Goal: Task Accomplishment & Management: Use online tool/utility

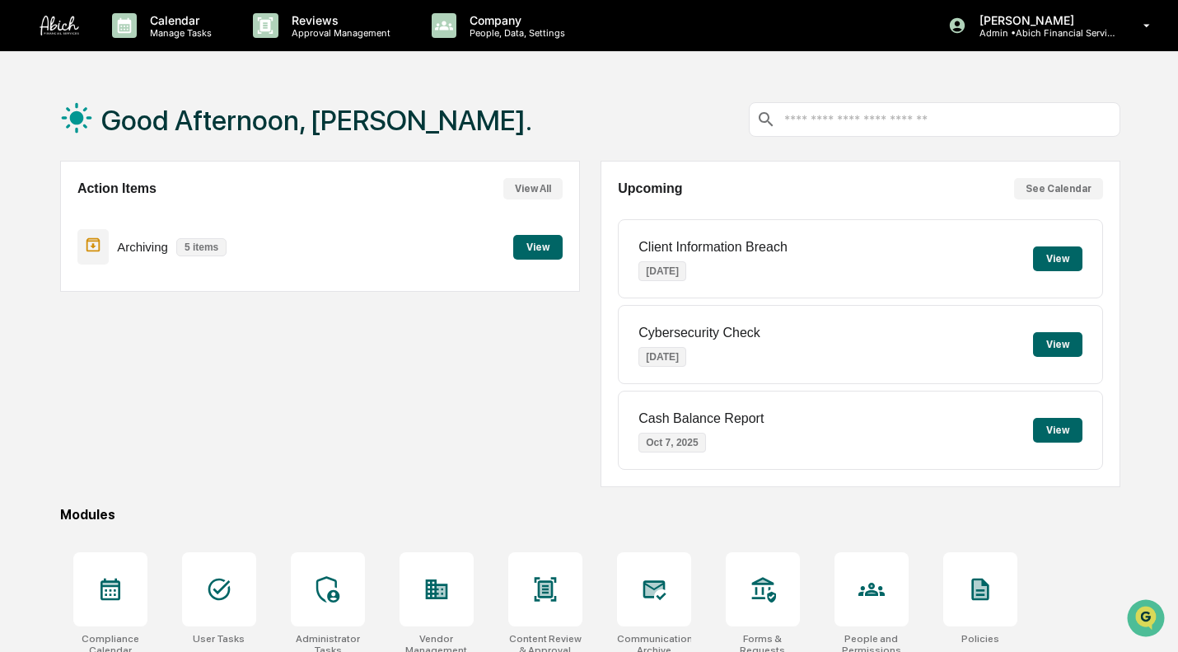
click at [516, 19] on p "Company" at bounding box center [514, 20] width 117 height 14
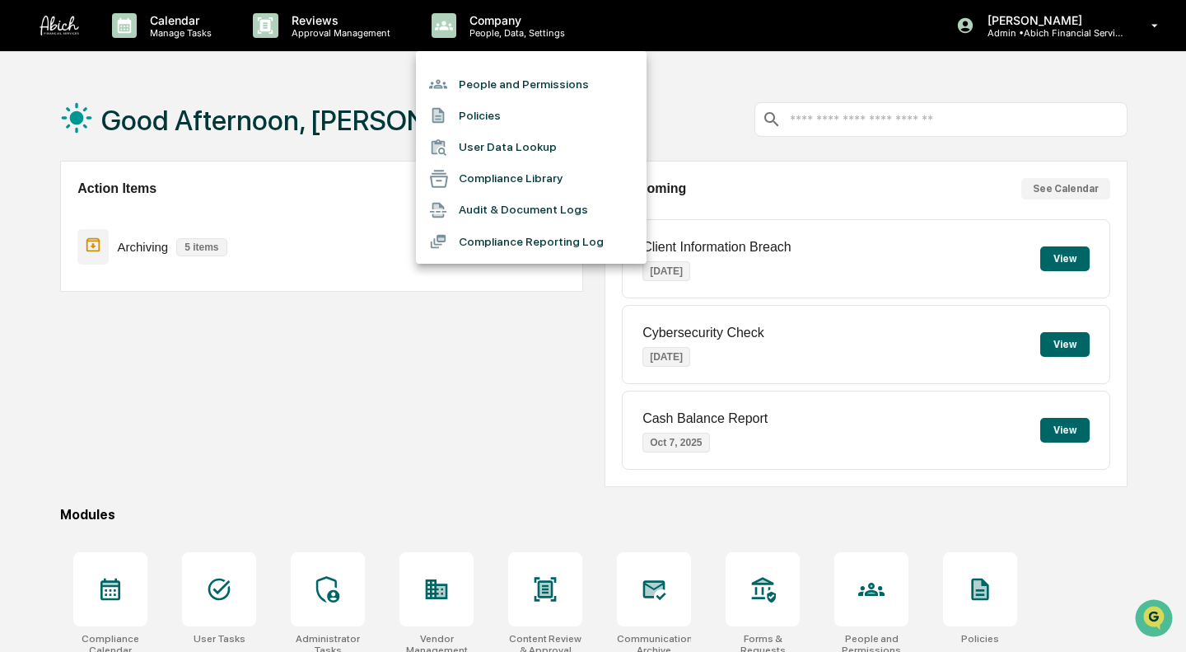
click at [512, 84] on li "People and Permissions" at bounding box center [531, 83] width 231 height 31
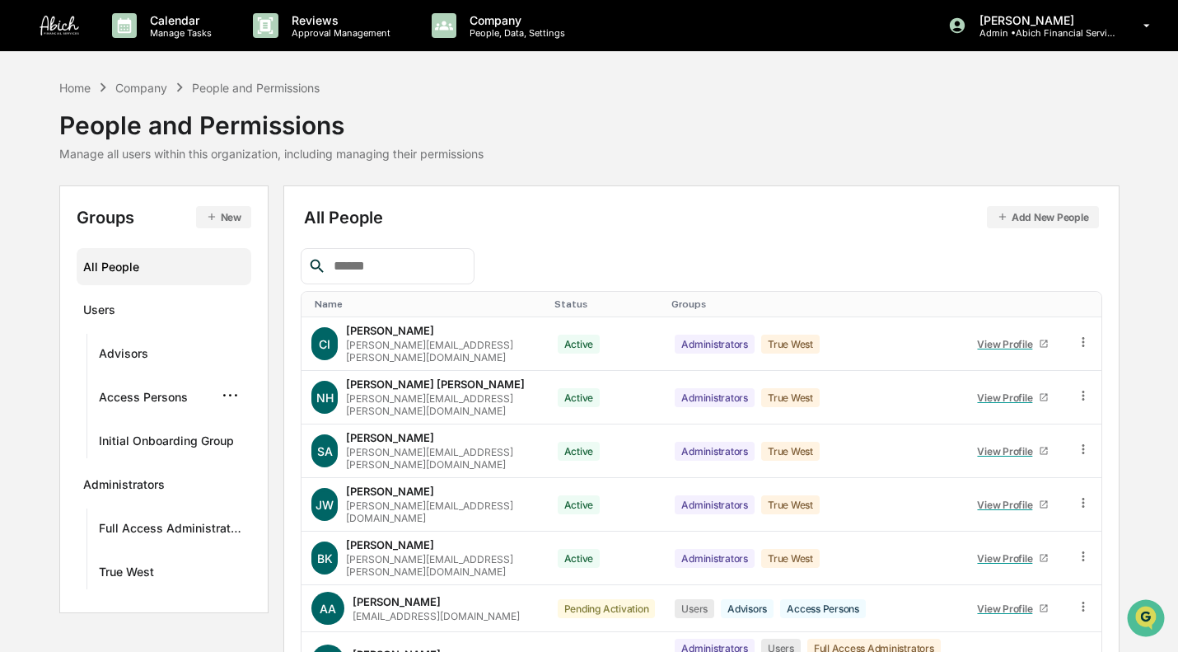
click at [179, 385] on div "Access Persons ···" at bounding box center [172, 395] width 146 height 27
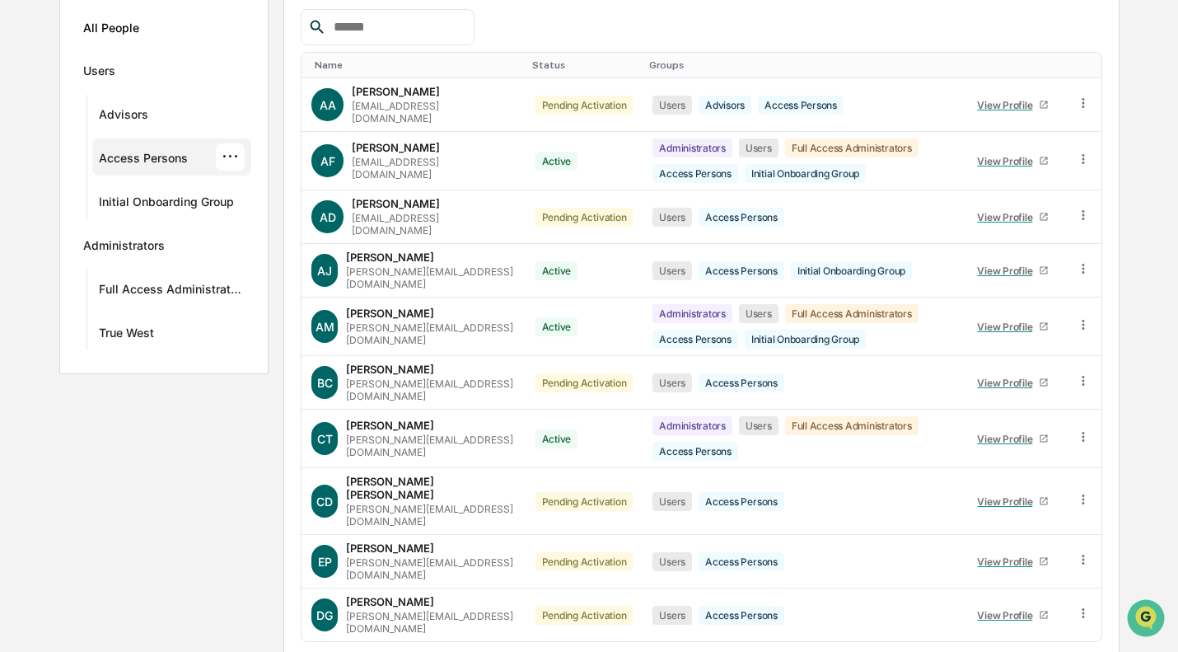
scroll to position [241, 0]
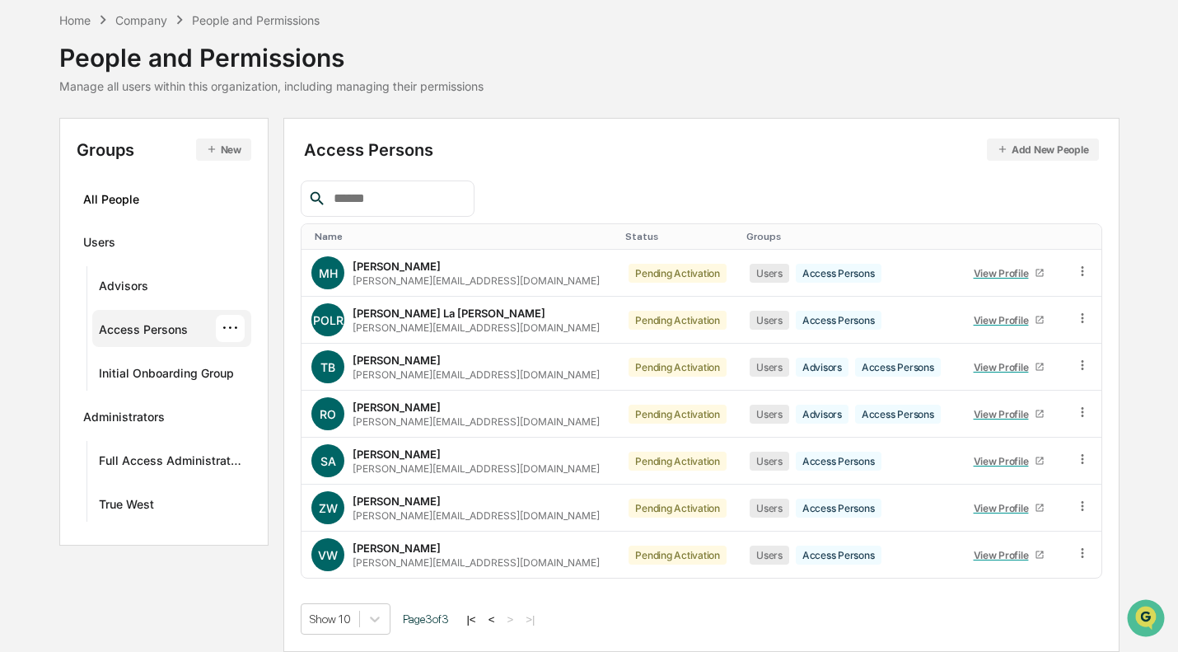
click at [498, 616] on button "<" at bounding box center [492, 619] width 16 height 14
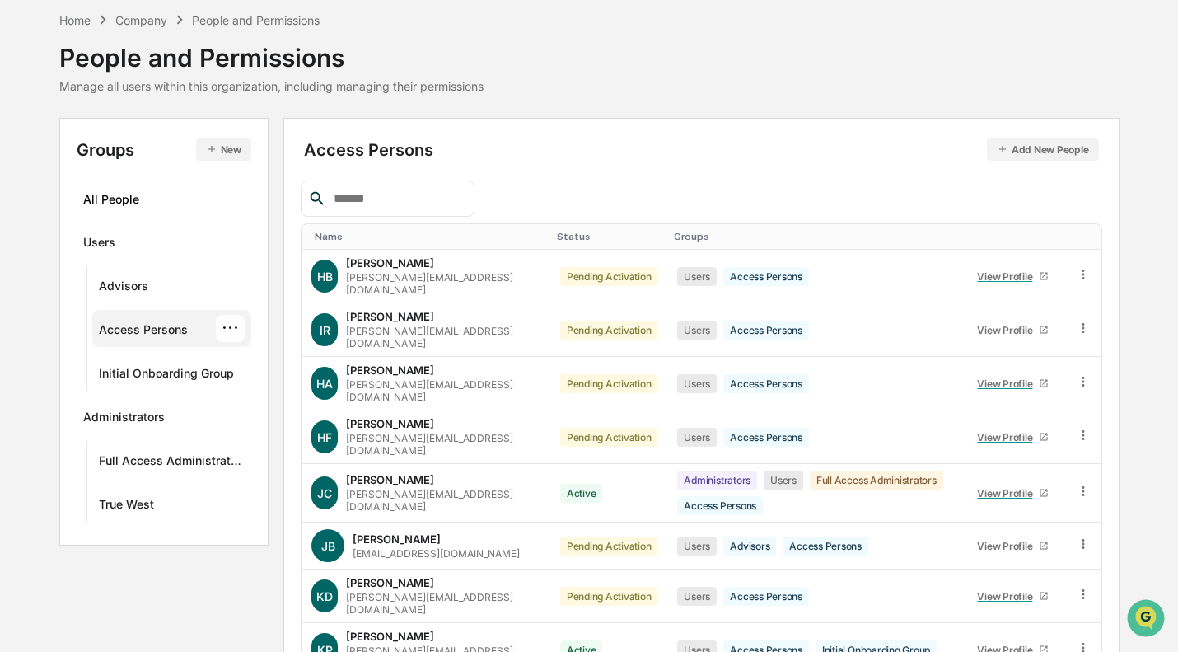
click at [1081, 320] on icon at bounding box center [1084, 328] width 16 height 16
click at [1040, 411] on div "Change Name/Email" at bounding box center [1007, 421] width 142 height 20
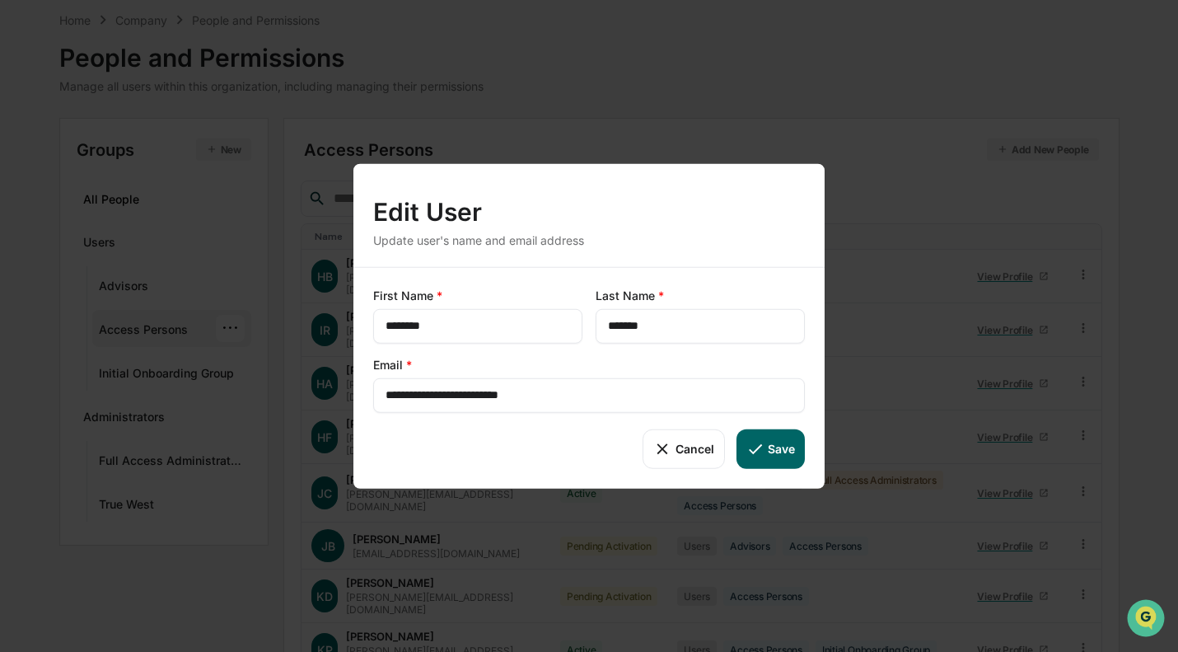
click at [680, 450] on button "Cancel" at bounding box center [684, 448] width 82 height 40
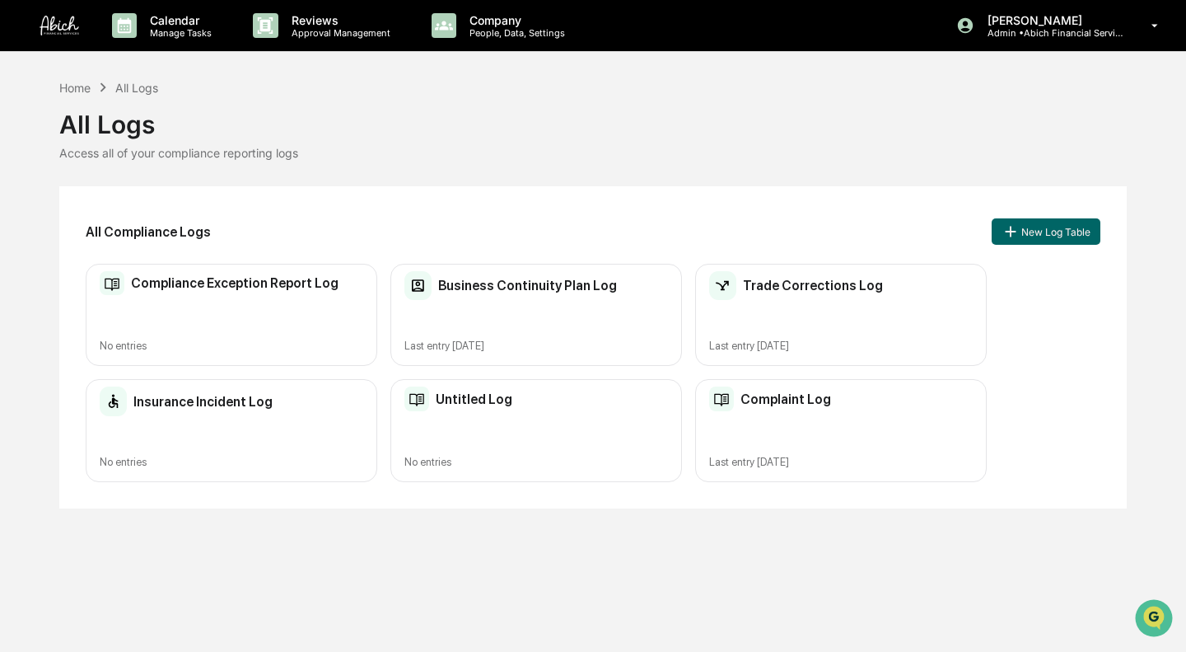
click at [347, 24] on p "Reviews" at bounding box center [338, 20] width 120 height 14
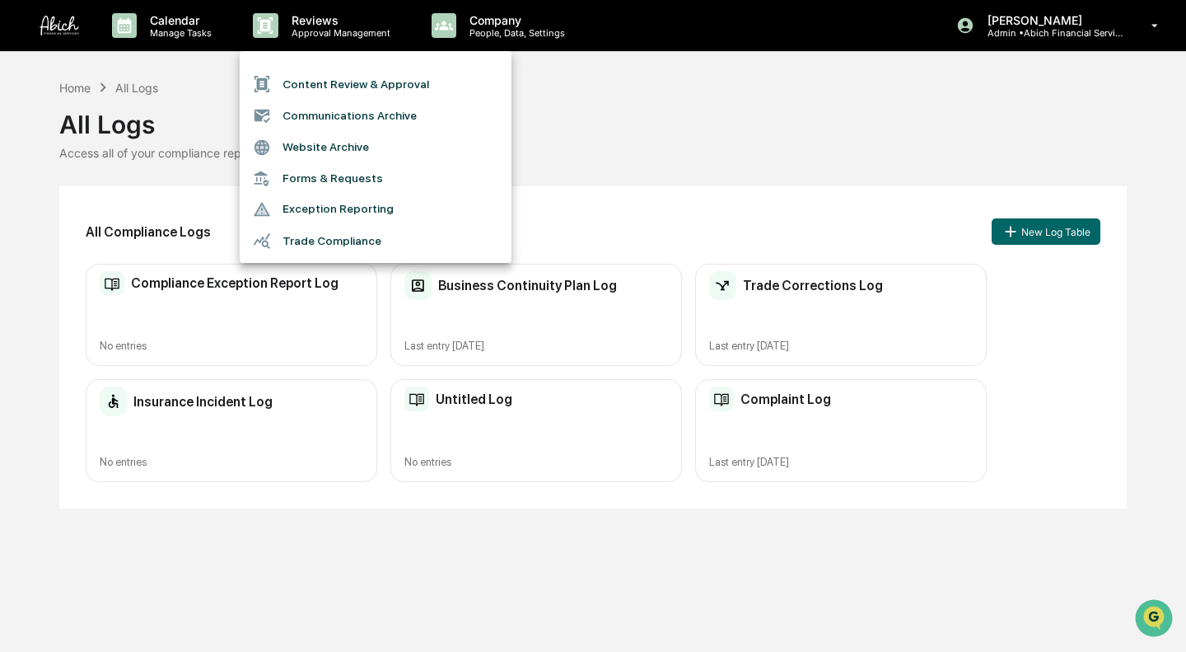
click at [787, 82] on div at bounding box center [593, 326] width 1186 height 652
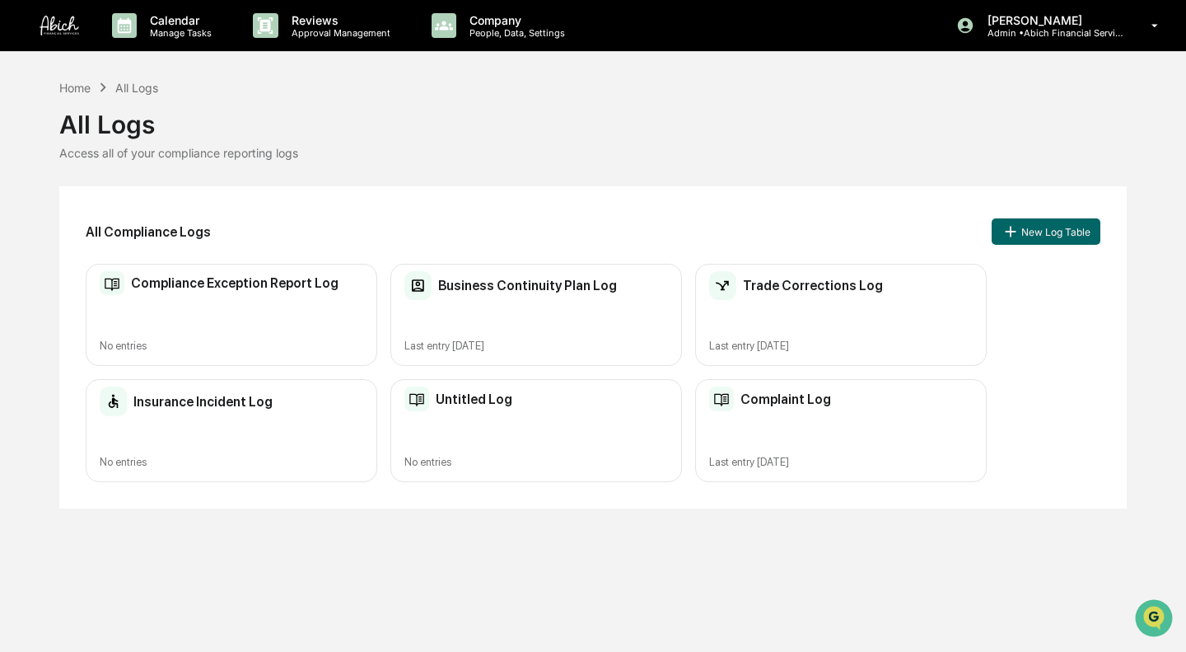
click at [1064, 16] on p "[PERSON_NAME]" at bounding box center [1051, 20] width 153 height 14
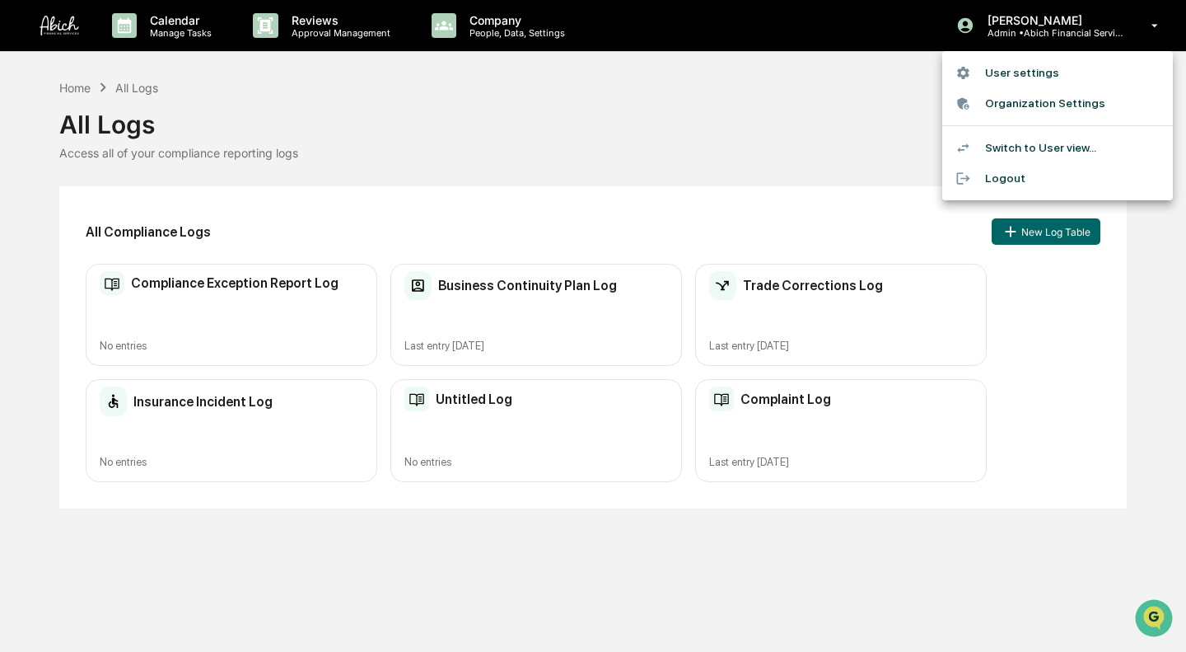
click at [630, 101] on div at bounding box center [593, 326] width 1186 height 652
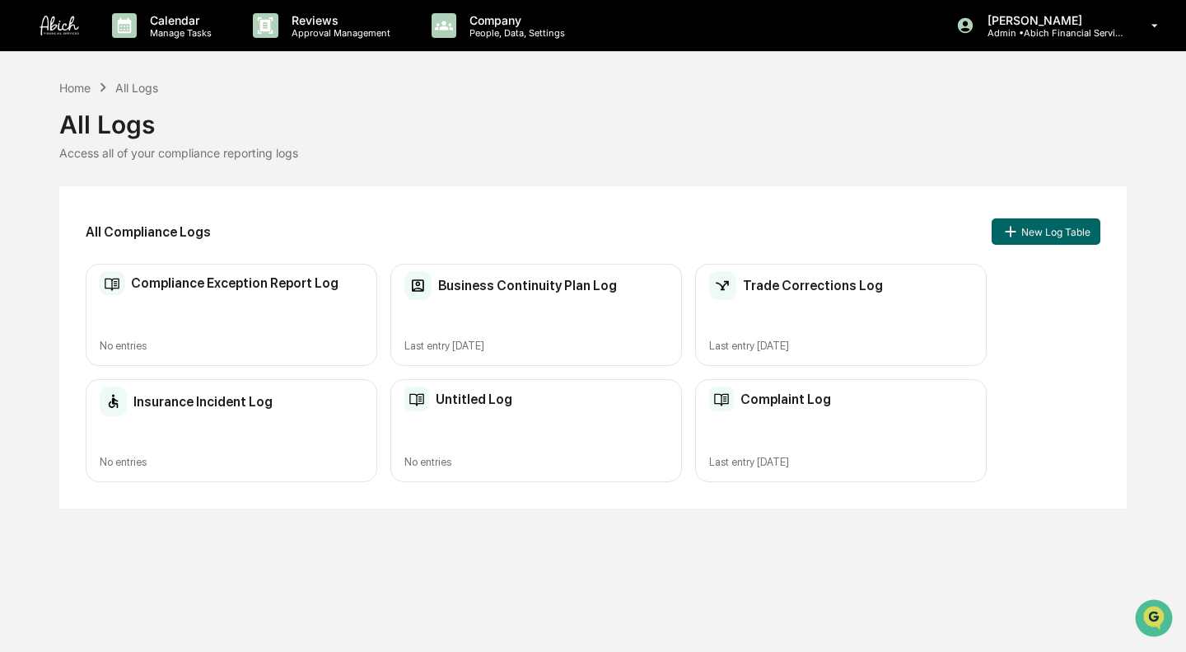
click at [471, 24] on p "Company" at bounding box center [514, 20] width 117 height 14
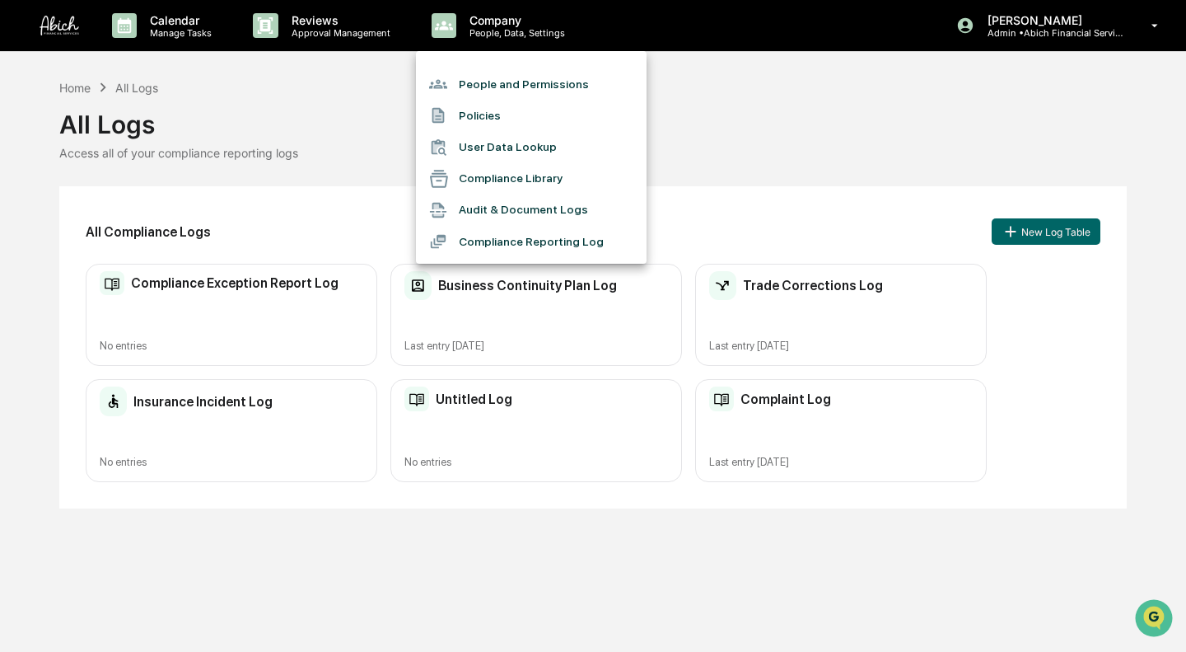
click at [398, 152] on div at bounding box center [593, 326] width 1186 height 652
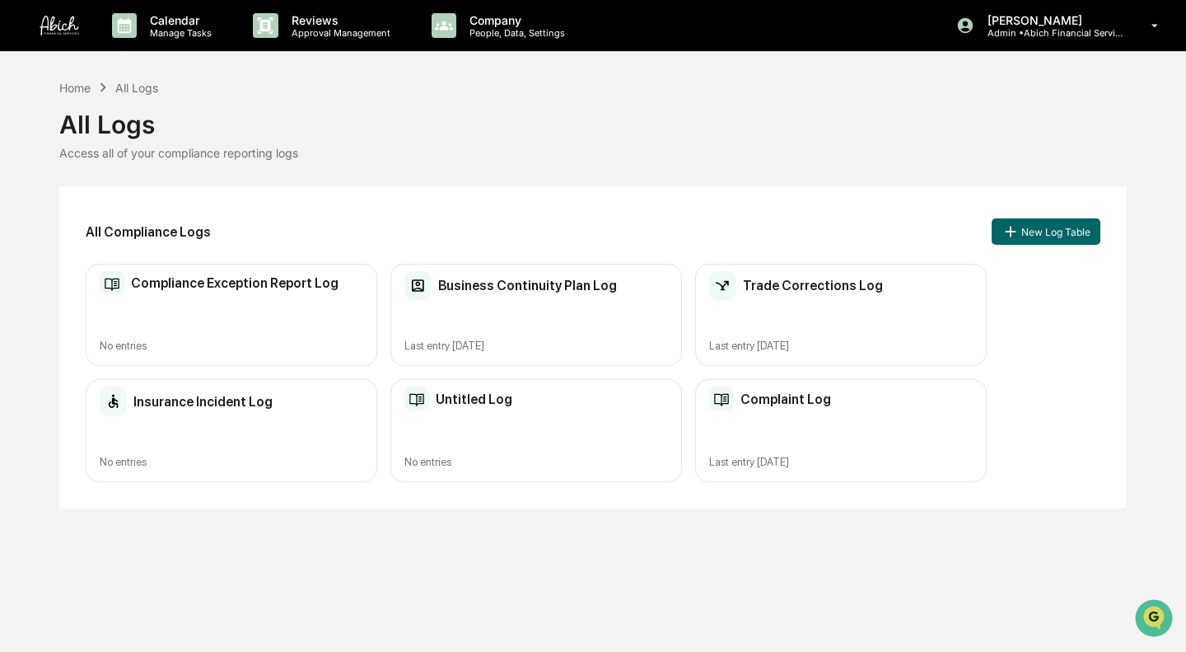
click at [161, 31] on p "Manage Tasks" at bounding box center [178, 33] width 83 height 12
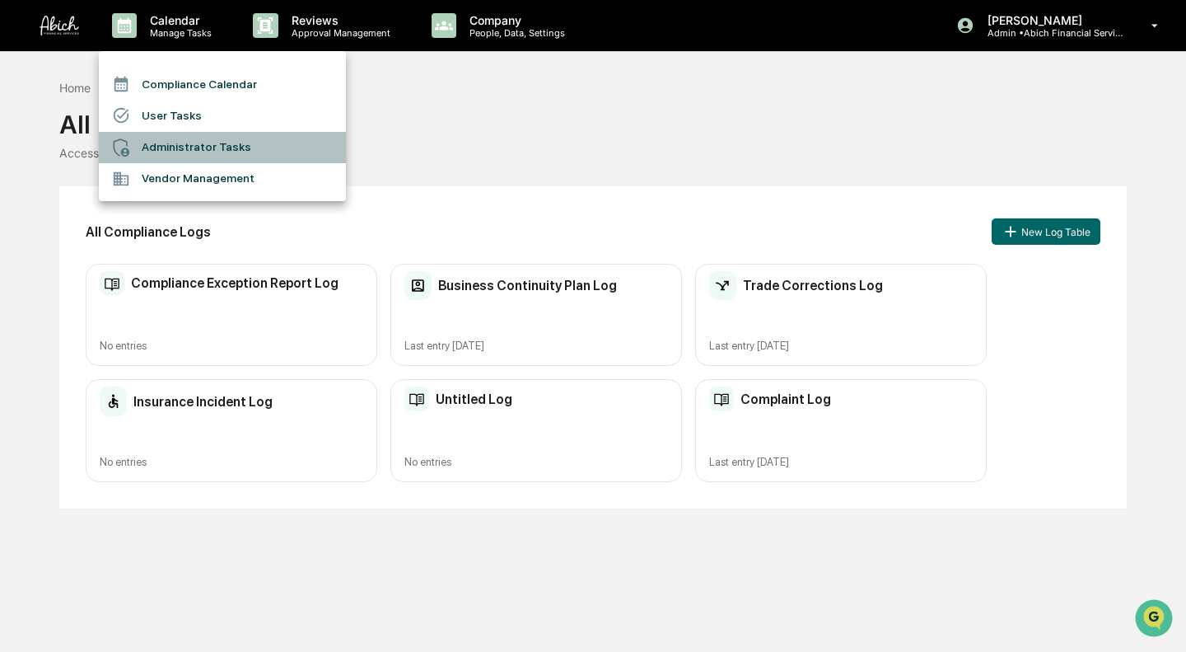
click at [180, 143] on li "Administrator Tasks" at bounding box center [222, 147] width 247 height 31
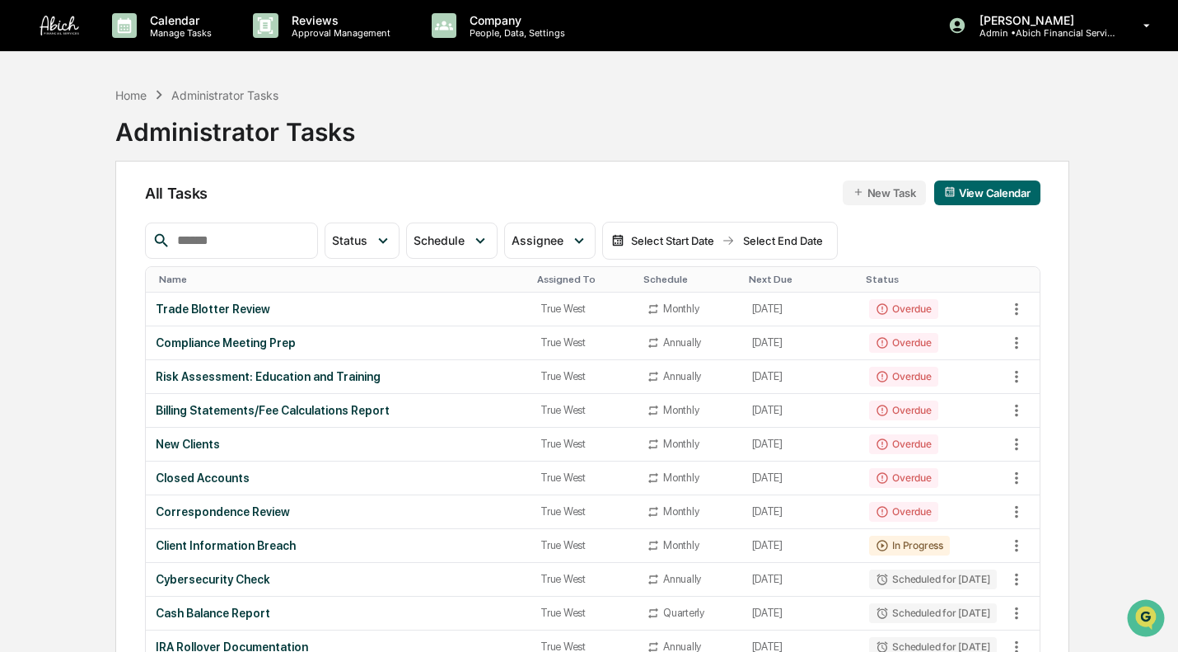
click at [882, 189] on button "New Task" at bounding box center [884, 192] width 83 height 25
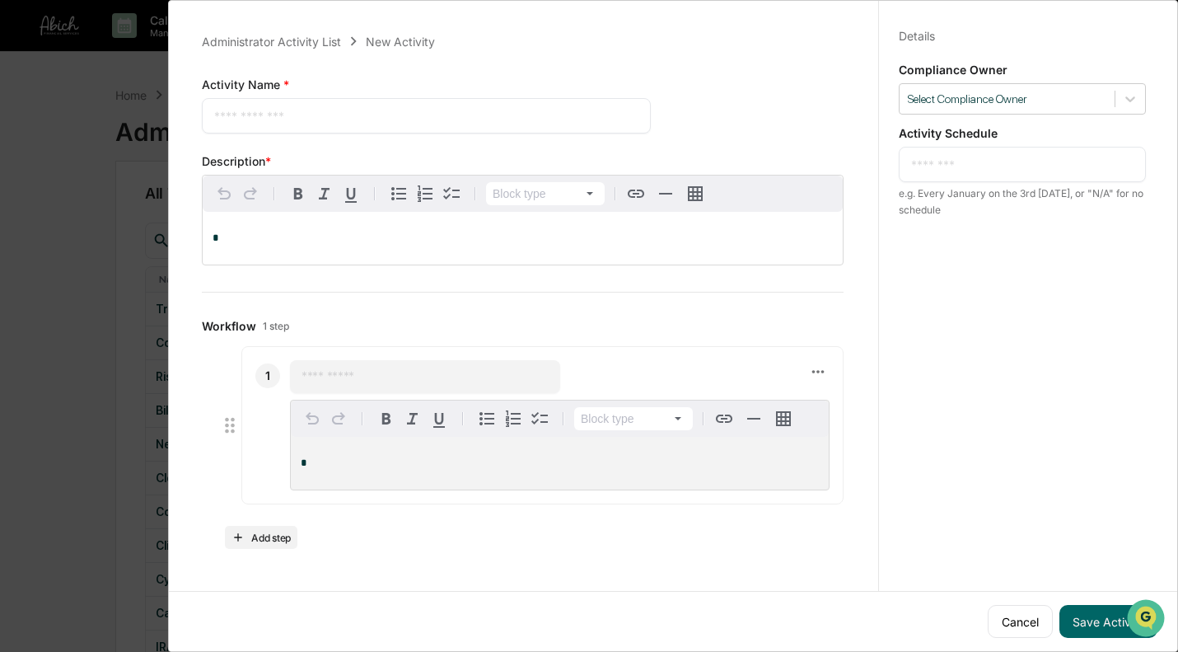
click at [929, 102] on div at bounding box center [1007, 99] width 199 height 16
click at [443, 118] on textarea at bounding box center [426, 115] width 424 height 17
click at [400, 110] on textarea "**********" at bounding box center [423, 115] width 418 height 17
type textarea "**********"
click at [362, 222] on div "*" at bounding box center [523, 238] width 640 height 53
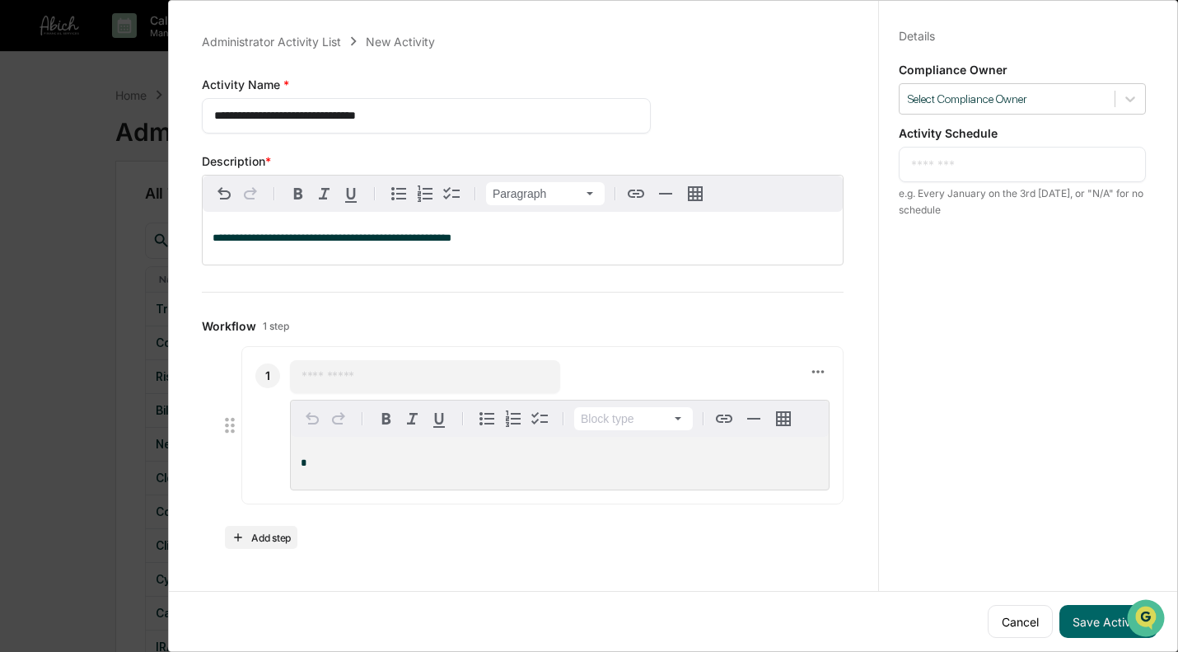
click at [531, 241] on p "**********" at bounding box center [523, 238] width 620 height 12
click at [1112, 158] on textarea at bounding box center [1022, 164] width 222 height 17
click at [1101, 161] on textarea at bounding box center [1022, 164] width 222 height 17
click at [1053, 92] on div at bounding box center [1007, 99] width 199 height 16
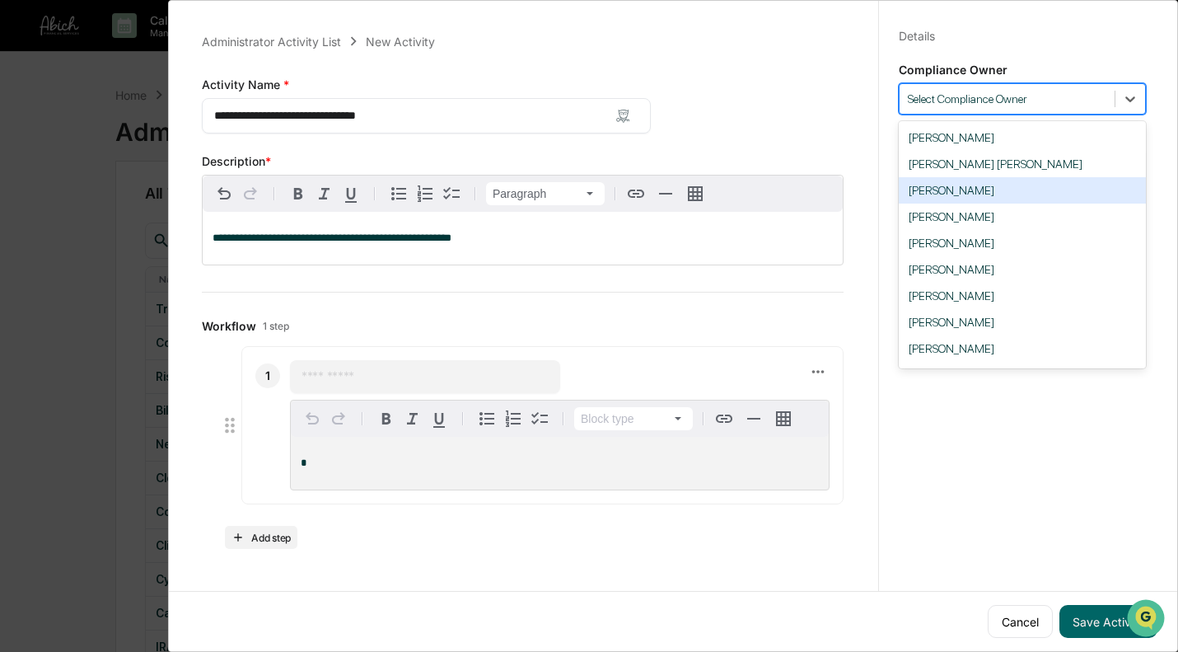
click at [998, 194] on div "[PERSON_NAME]" at bounding box center [1022, 190] width 247 height 26
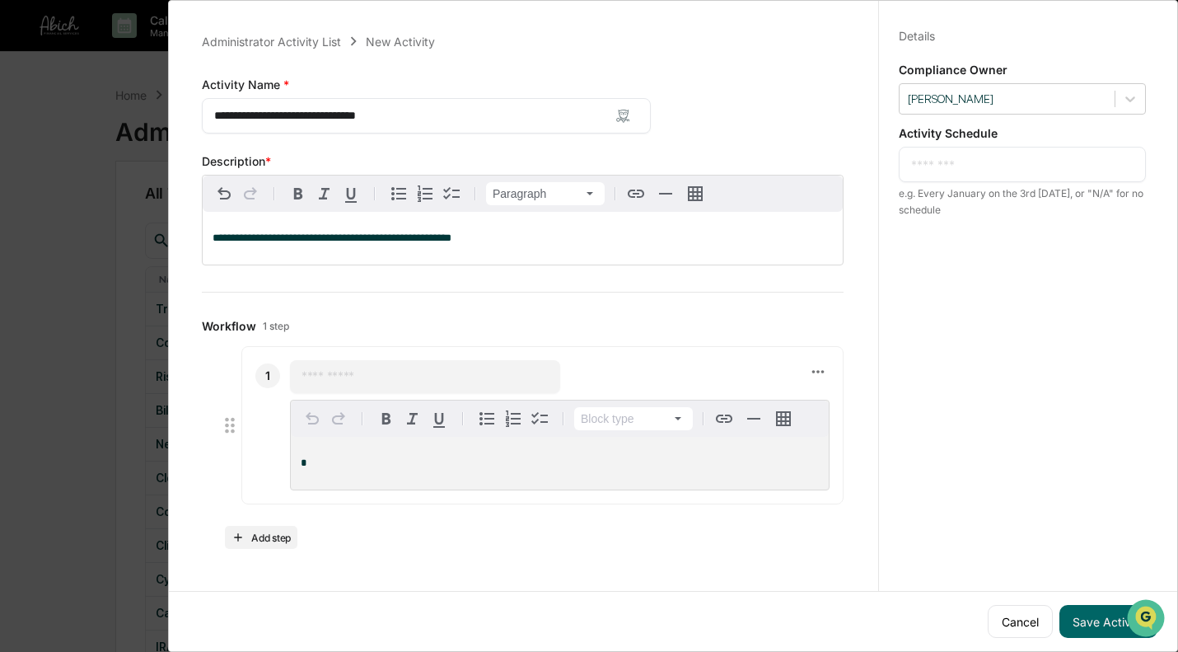
click at [993, 169] on textarea at bounding box center [1022, 164] width 222 height 17
click at [356, 360] on div "​" at bounding box center [425, 376] width 270 height 33
click at [362, 368] on input "text" at bounding box center [425, 376] width 247 height 16
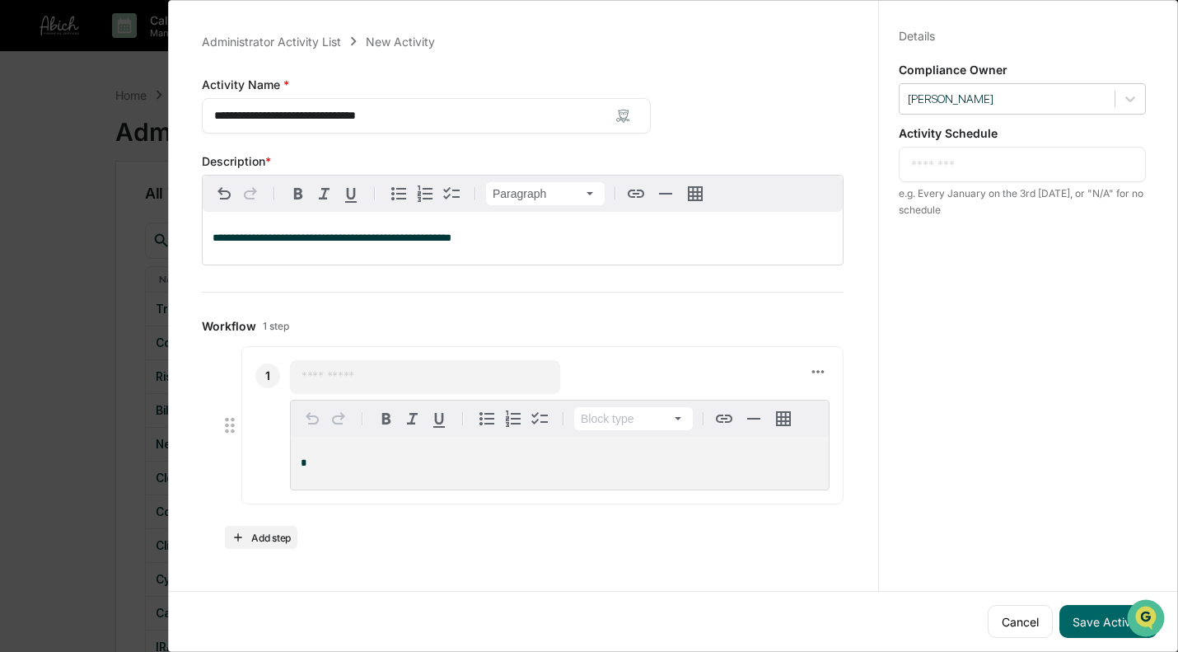
click at [530, 235] on p "**********" at bounding box center [523, 238] width 620 height 12
click at [445, 240] on span "**********" at bounding box center [427, 237] width 428 height 11
click at [934, 159] on textarea at bounding box center [1022, 164] width 222 height 17
click at [1091, 605] on button "Save Activity" at bounding box center [1108, 621] width 98 height 33
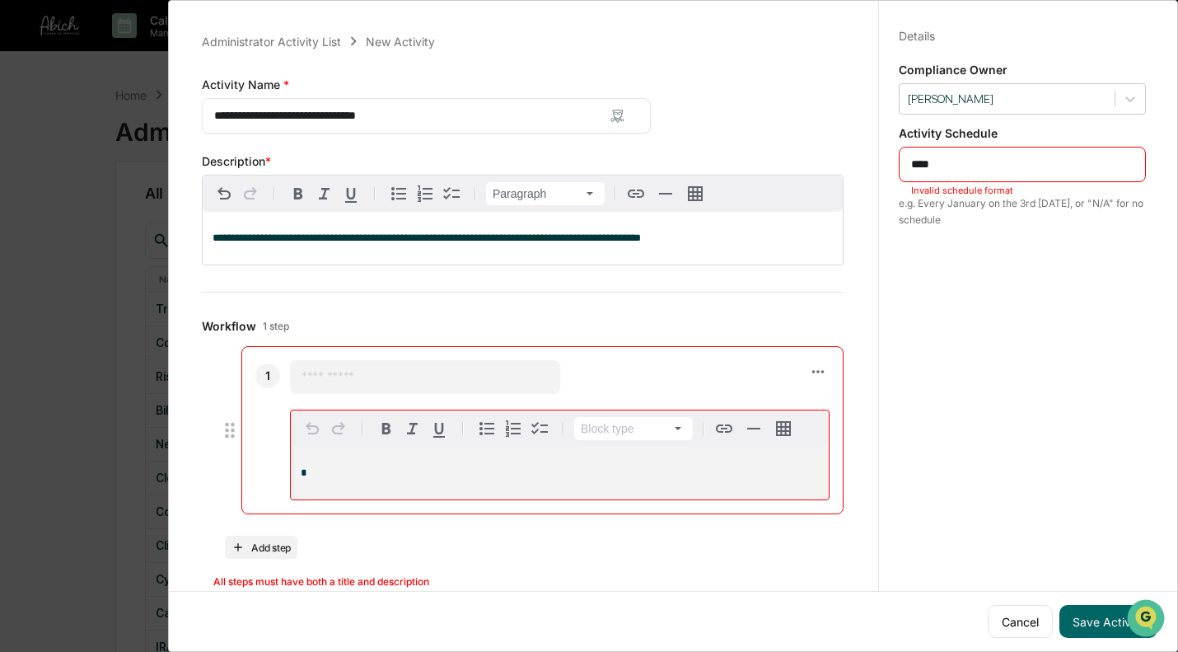
click at [996, 163] on textarea "****" at bounding box center [1022, 164] width 222 height 17
type textarea "*"
type textarea "***"
click at [993, 501] on div "Details Save Cancel Compliance Owner [PERSON_NAME] Activity Schedule *** * ​ e.…" at bounding box center [1022, 341] width 288 height 691
click at [809, 376] on icon at bounding box center [818, 371] width 18 height 18
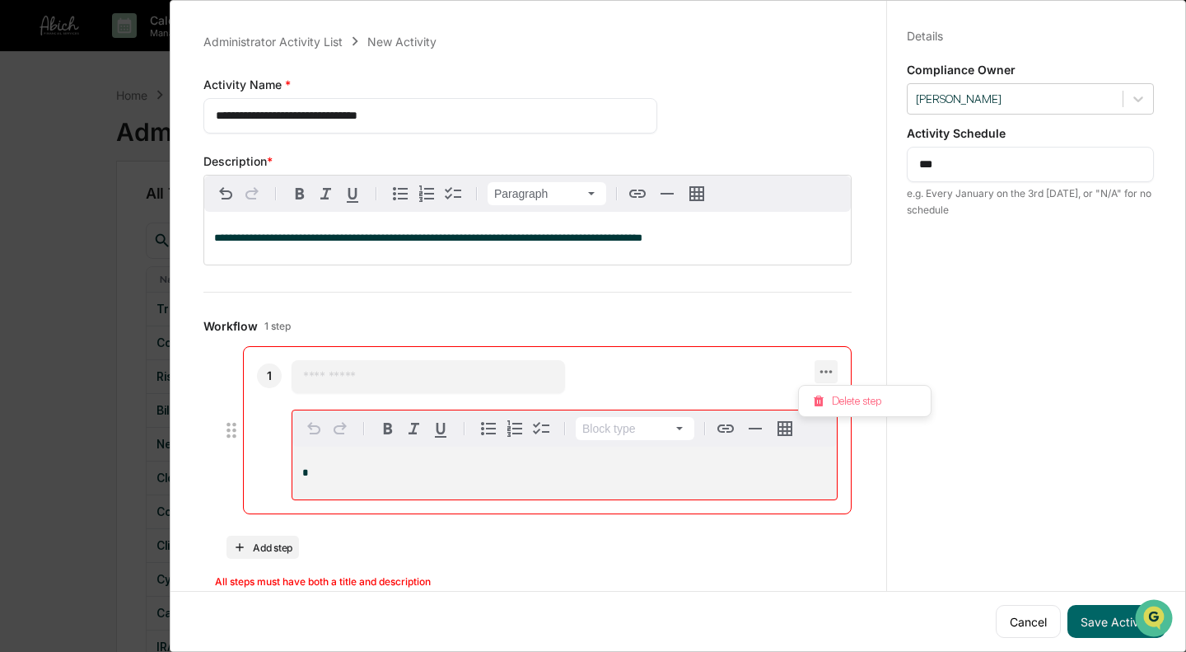
click at [694, 353] on div at bounding box center [593, 326] width 1186 height 652
click at [809, 366] on icon at bounding box center [818, 371] width 18 height 18
click at [864, 402] on li "Delete step" at bounding box center [865, 401] width 132 height 30
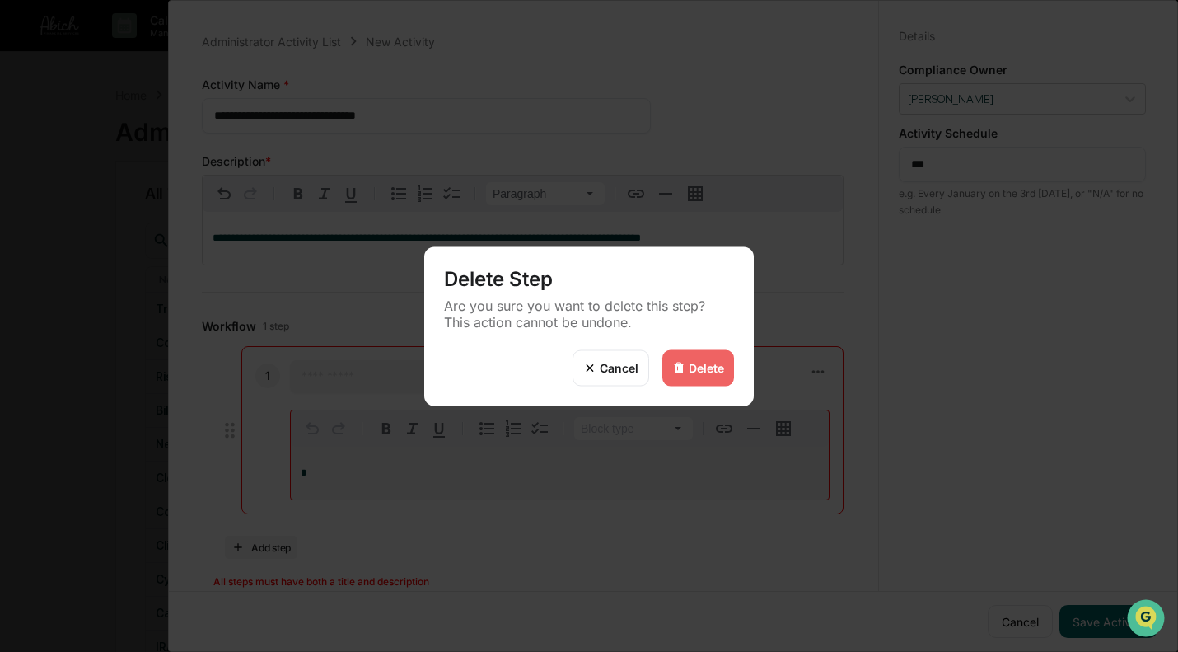
click at [717, 361] on div "Delete" at bounding box center [706, 368] width 35 height 14
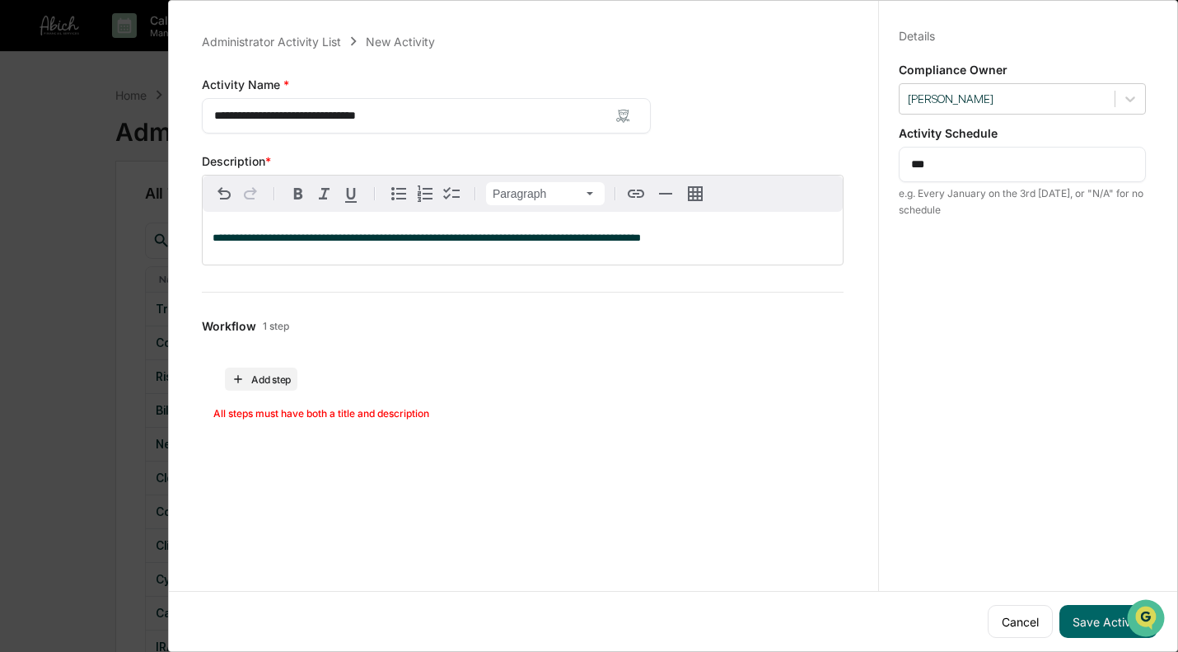
click at [1078, 605] on button "Save Activity" at bounding box center [1108, 621] width 98 height 33
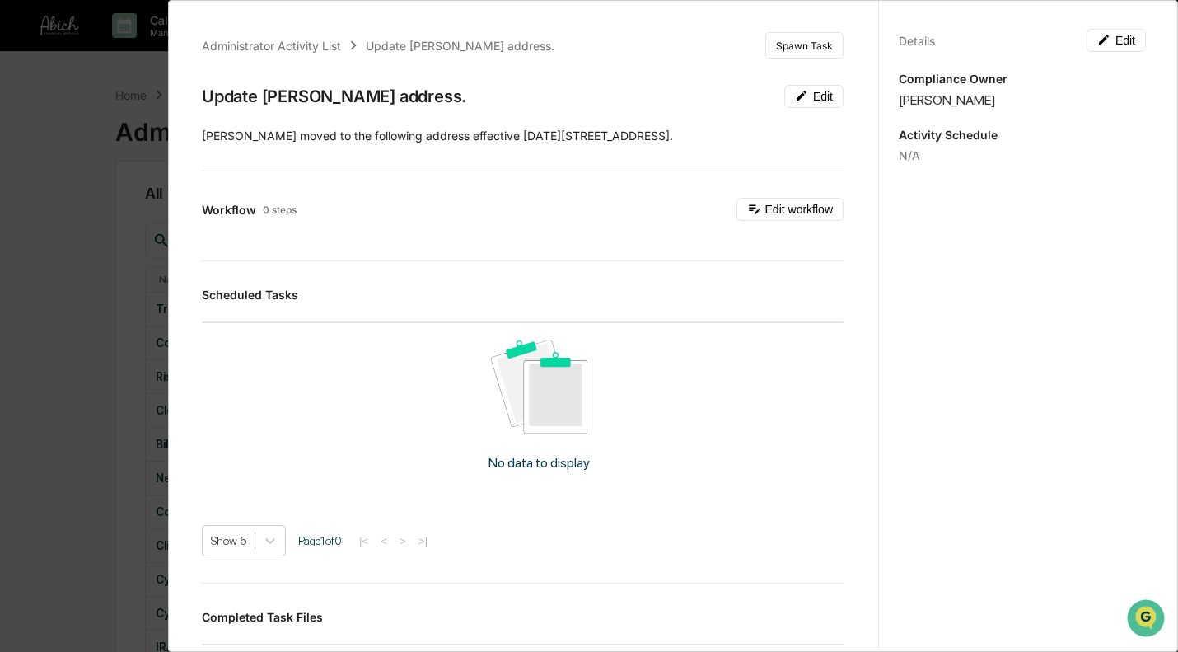
click at [330, 39] on div "Administrator Activity List" at bounding box center [271, 46] width 139 height 14
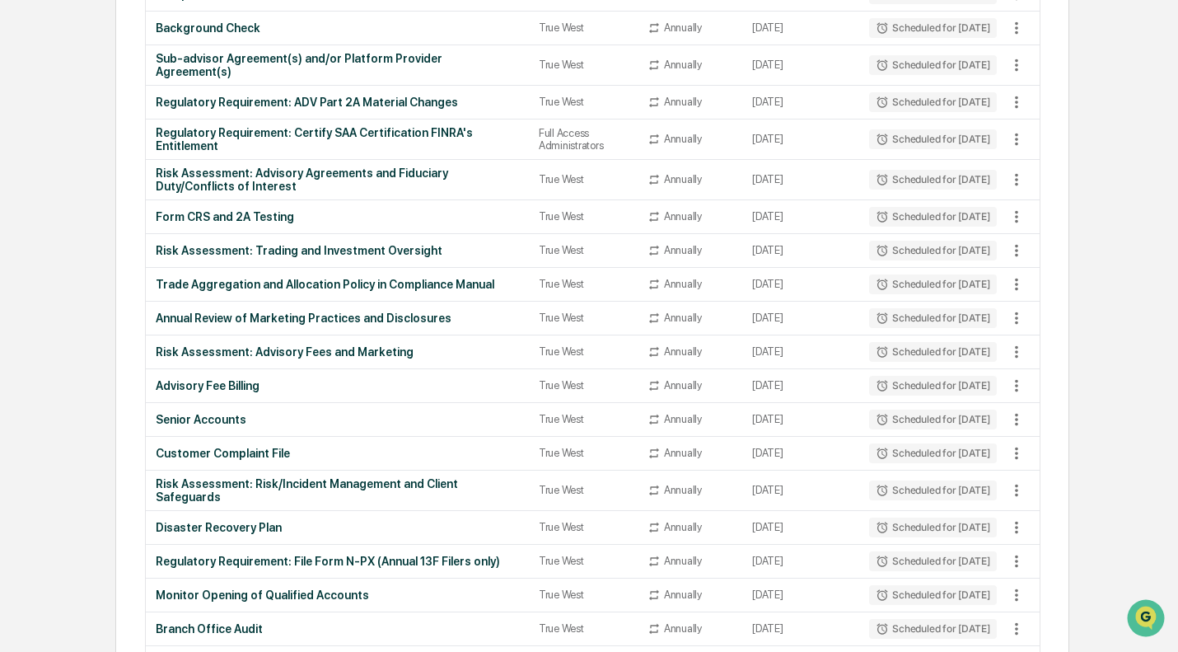
scroll to position [2728, 0]
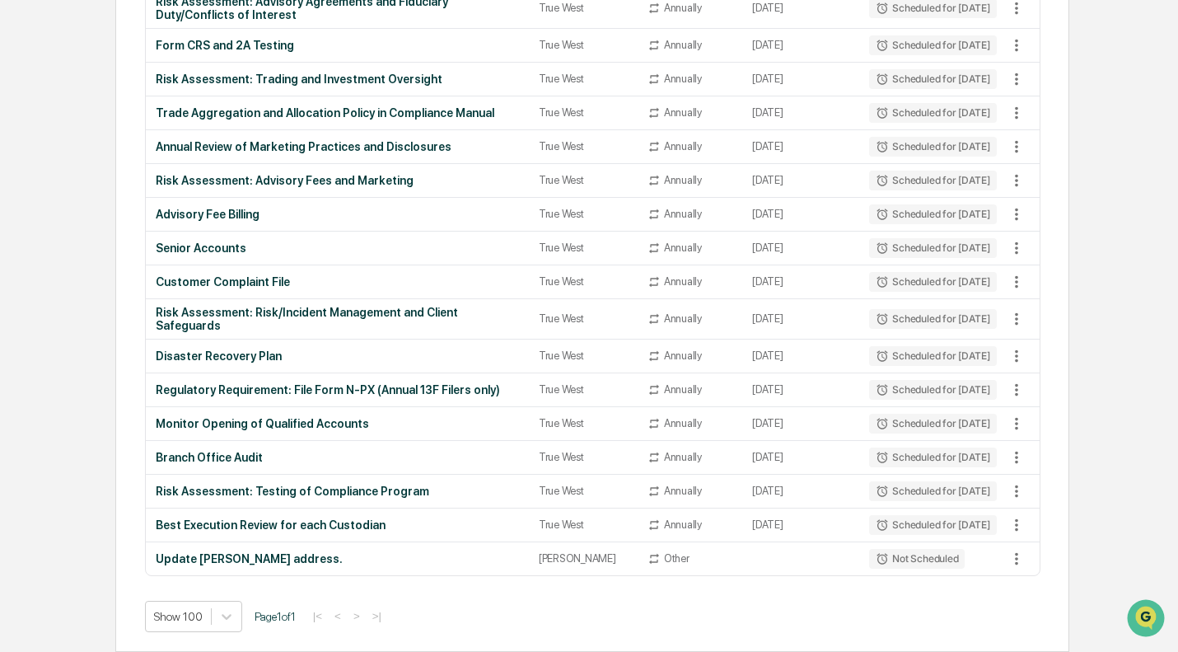
click at [303, 558] on div "Update [PERSON_NAME] address." at bounding box center [337, 558] width 363 height 13
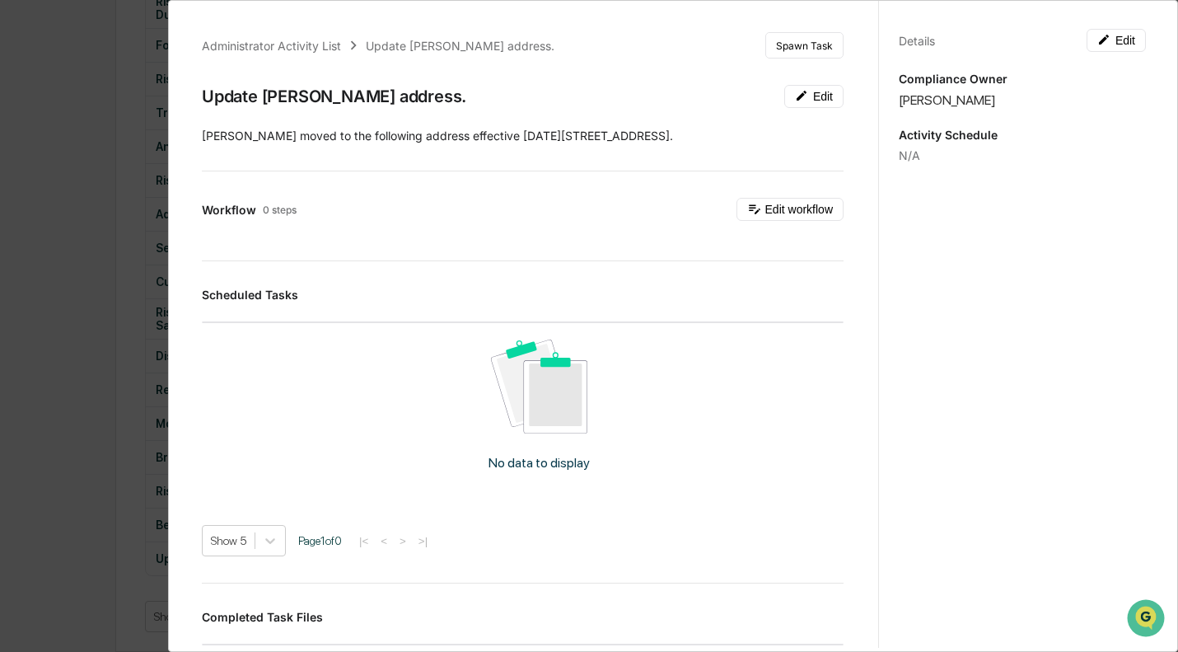
click at [33, 206] on div "Administrator Activity List Update [PERSON_NAME] address. Spawn Task Update [PE…" at bounding box center [589, 326] width 1178 height 652
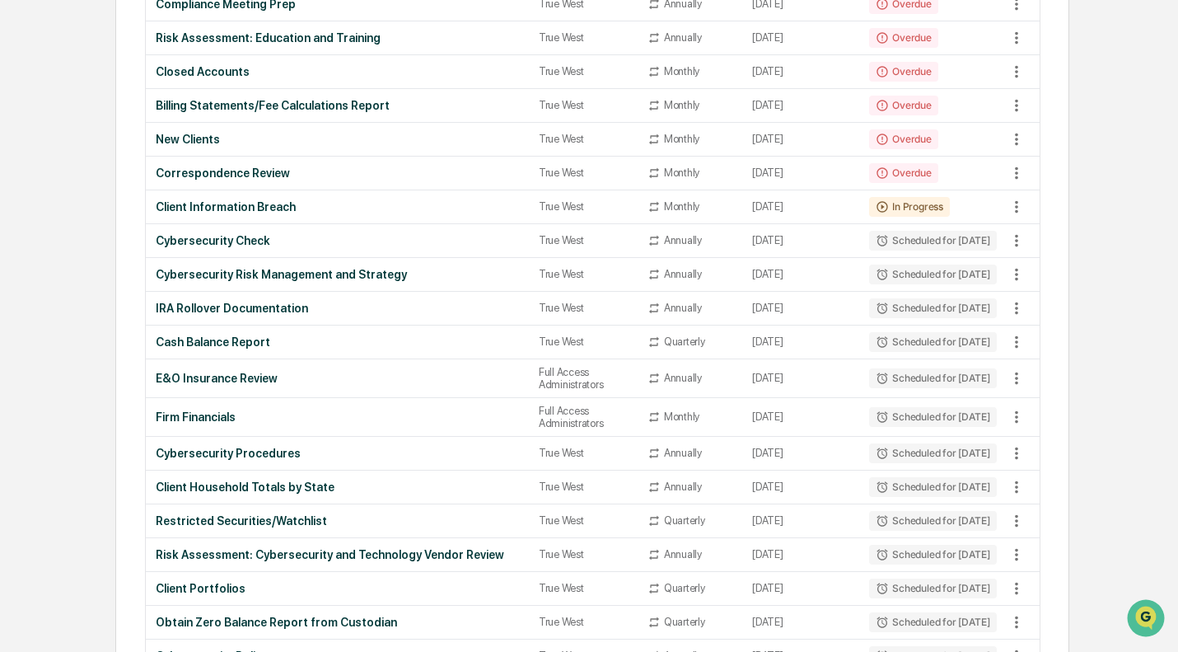
scroll to position [0, 0]
